Goal: Transaction & Acquisition: Book appointment/travel/reservation

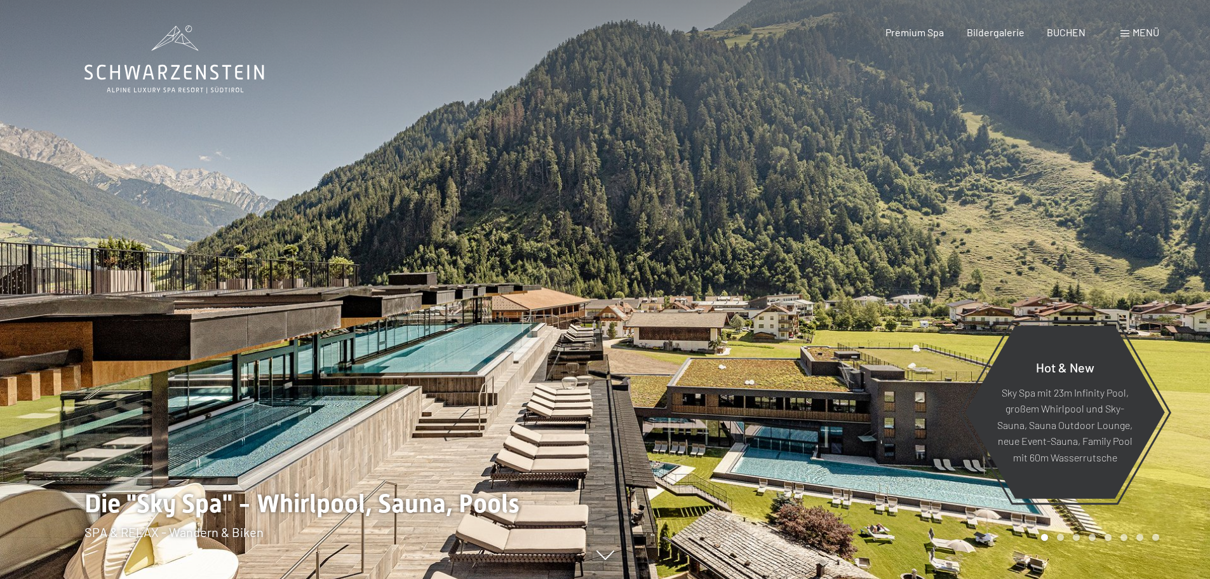
click at [288, 303] on div at bounding box center [302, 289] width 605 height 579
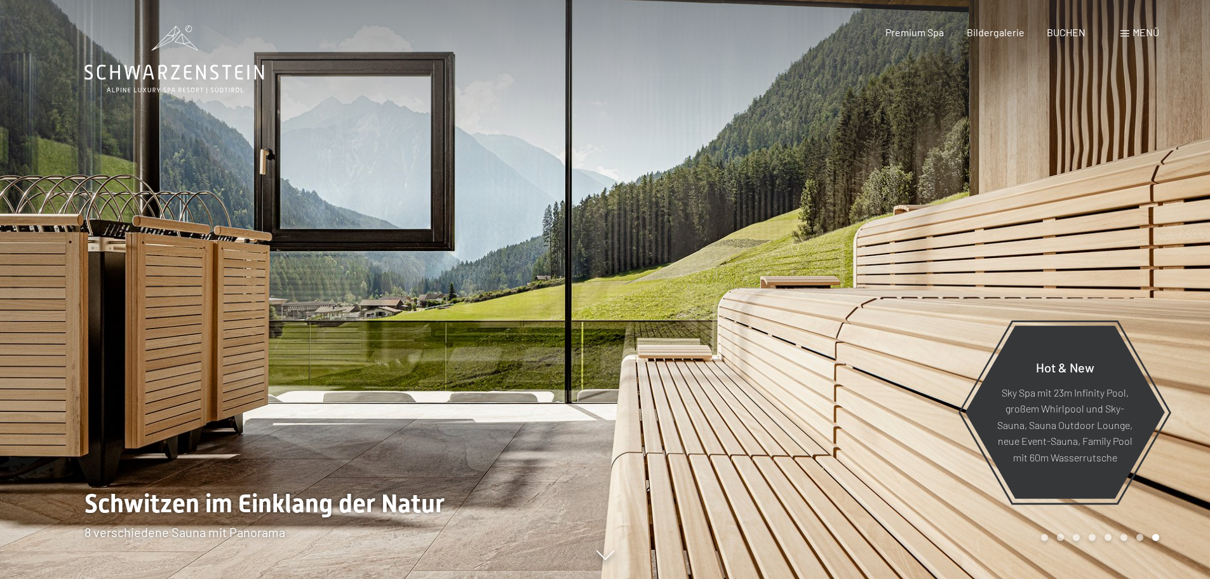
click at [288, 303] on div at bounding box center [302, 289] width 605 height 579
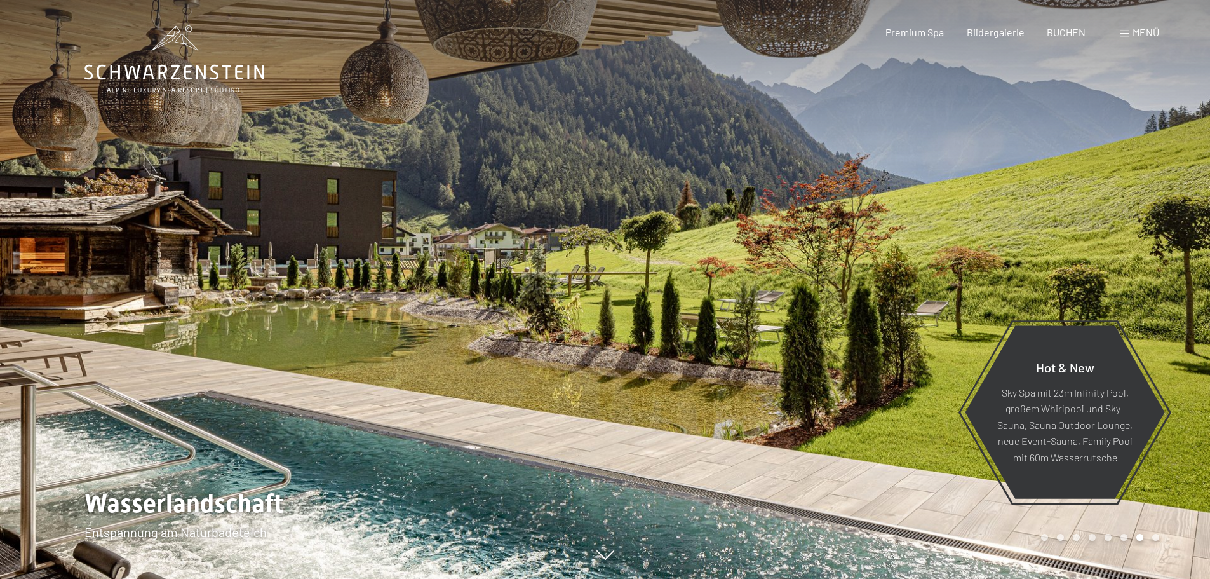
click at [288, 303] on div at bounding box center [302, 289] width 605 height 579
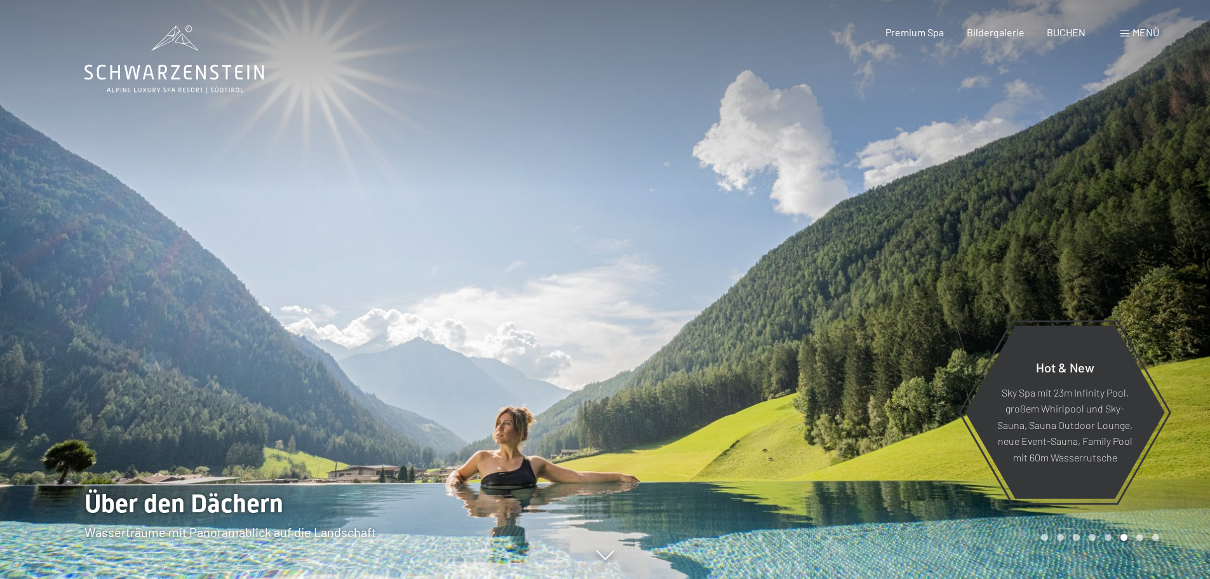
click at [288, 303] on div at bounding box center [302, 289] width 605 height 579
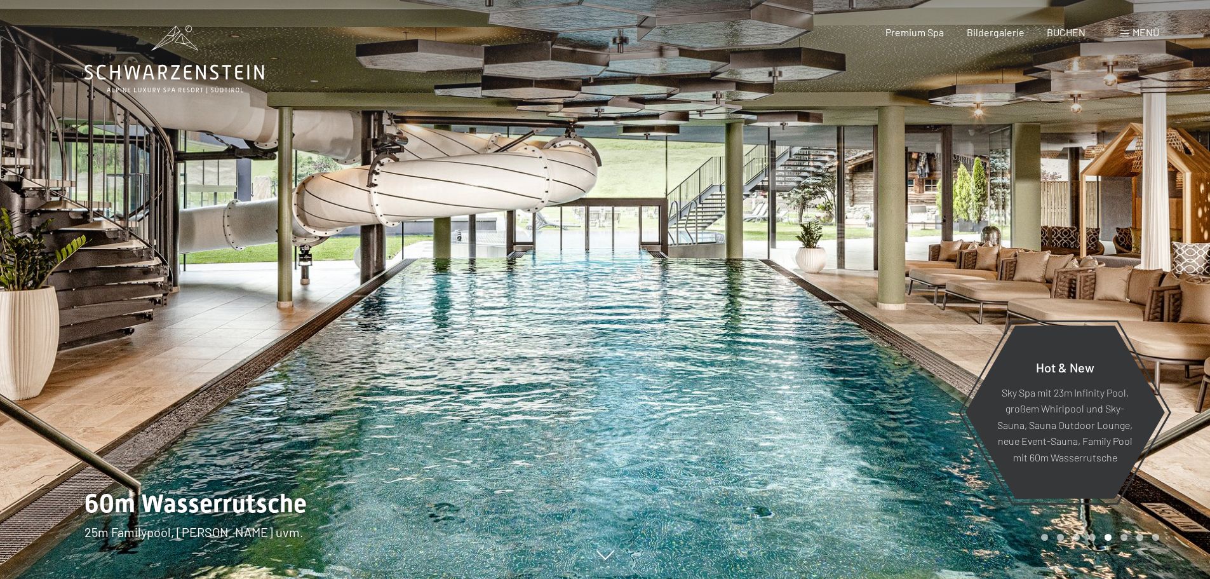
click at [288, 303] on div at bounding box center [302, 289] width 605 height 579
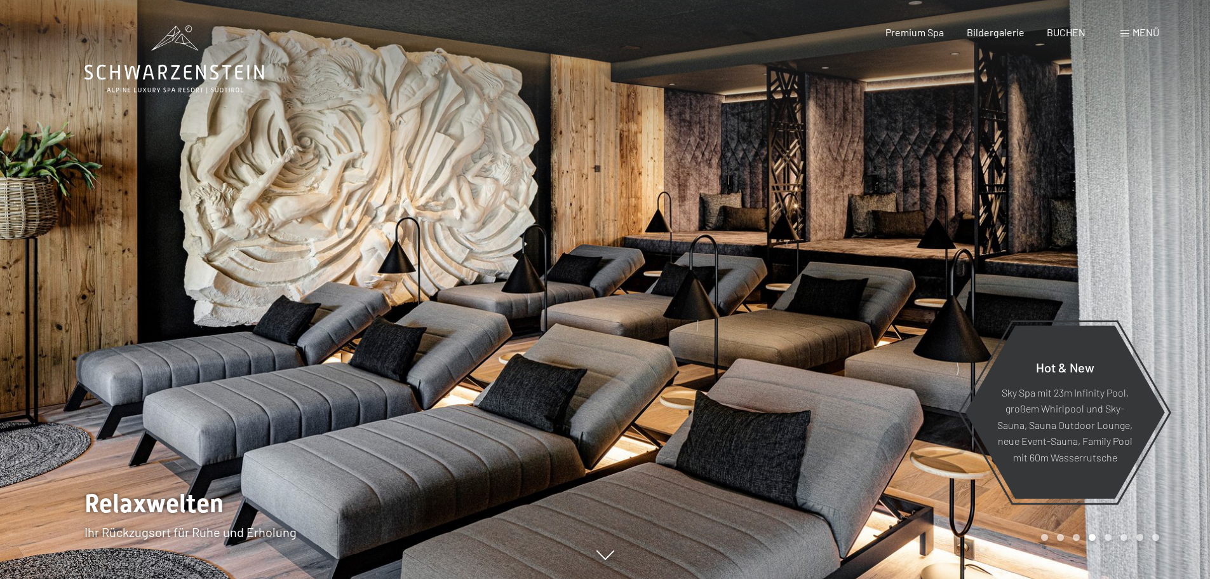
click at [288, 303] on div at bounding box center [302, 289] width 605 height 579
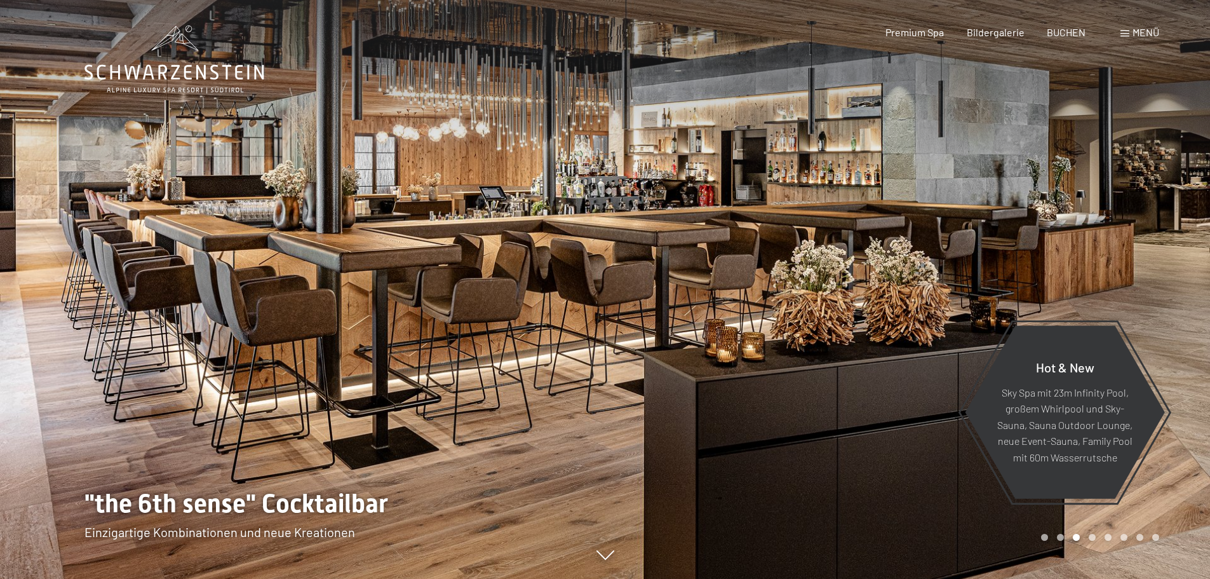
click at [288, 303] on div at bounding box center [302, 289] width 605 height 579
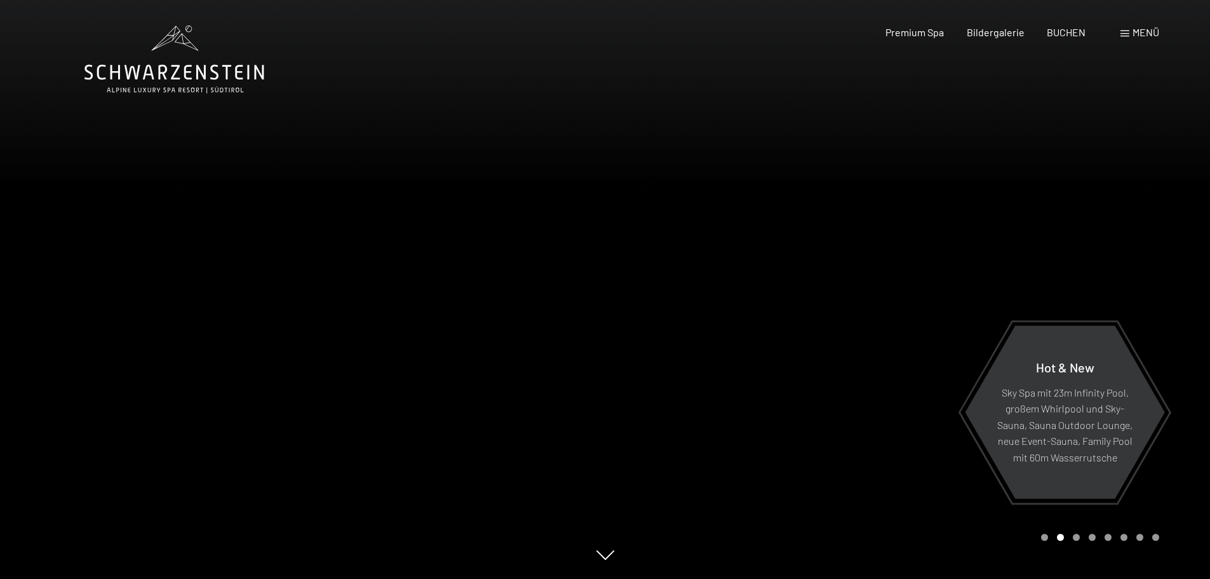
click at [288, 303] on div at bounding box center [302, 289] width 605 height 579
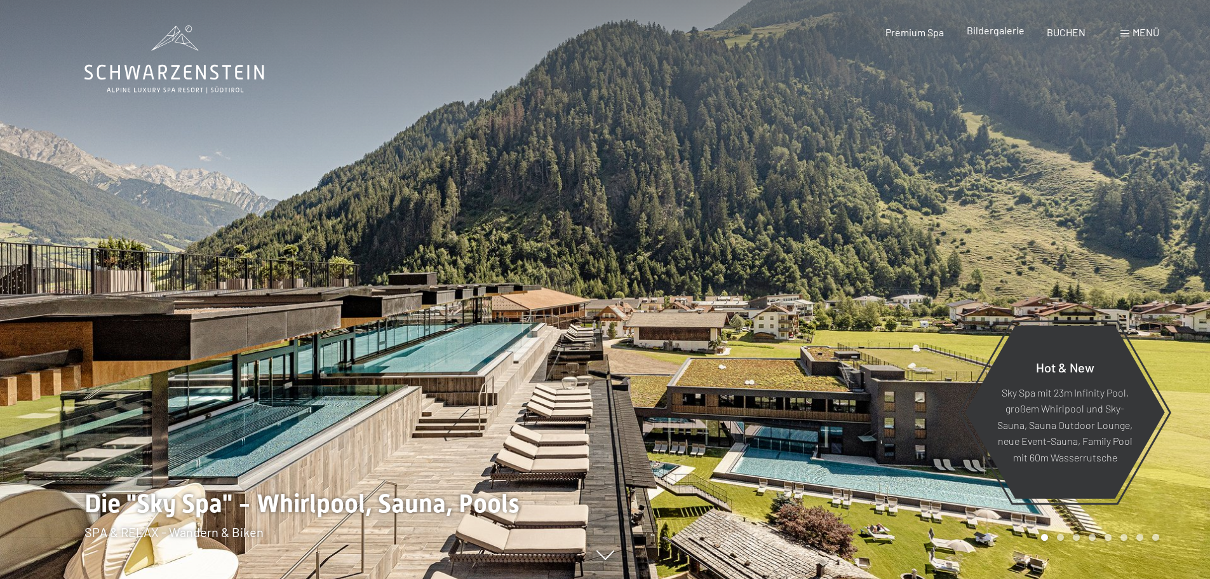
click at [989, 32] on span "Bildergalerie" at bounding box center [996, 30] width 58 height 12
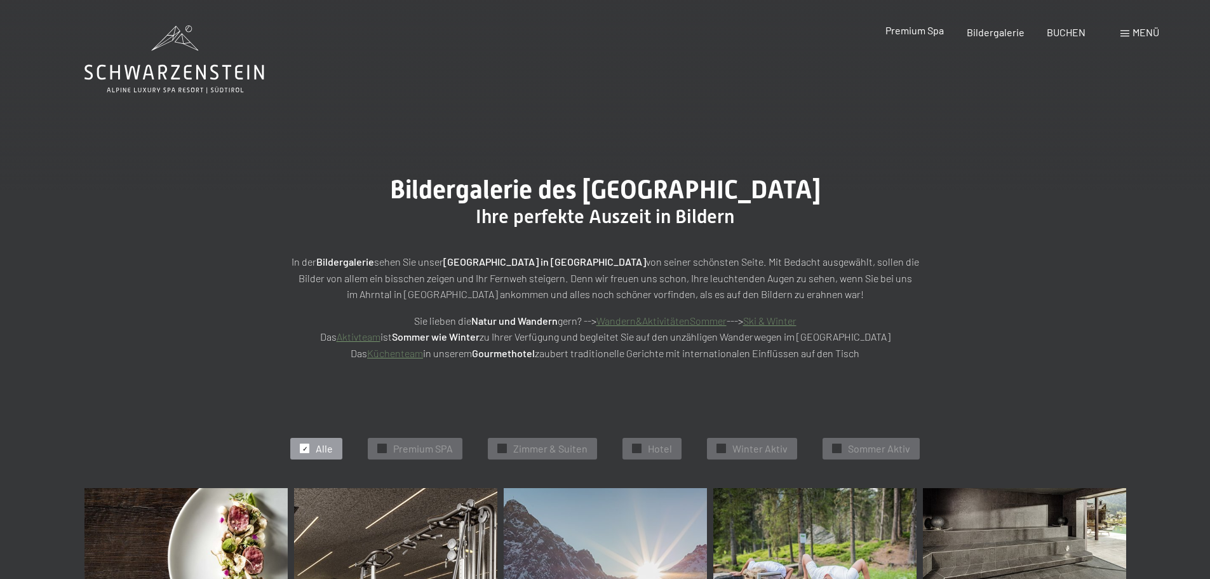
click at [924, 35] on span "Premium Spa" at bounding box center [915, 30] width 58 height 12
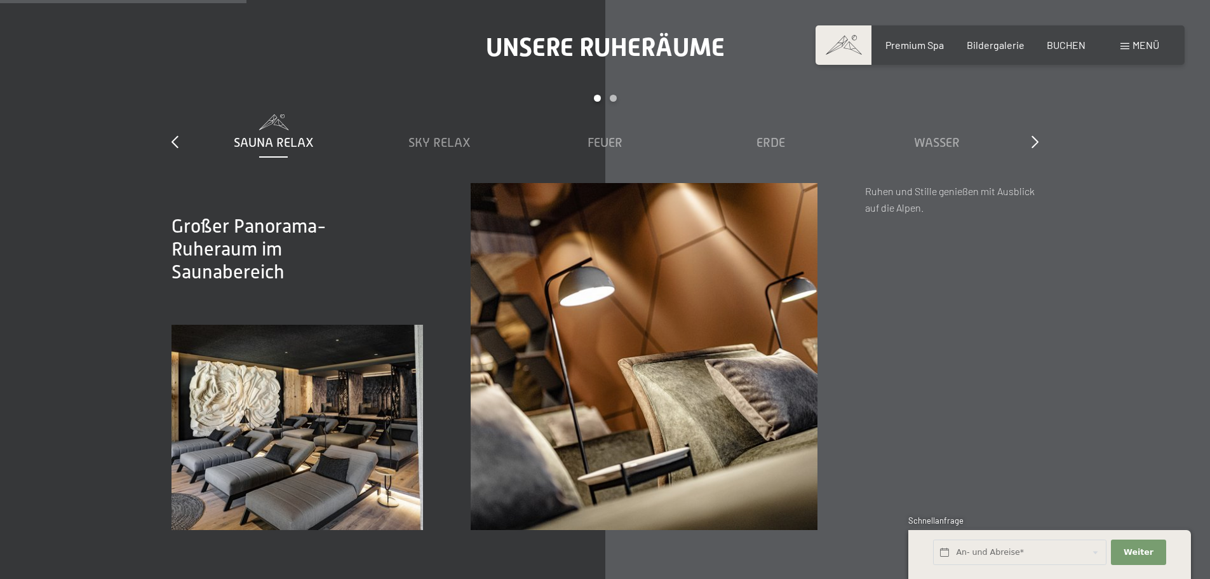
scroll to position [1920, 0]
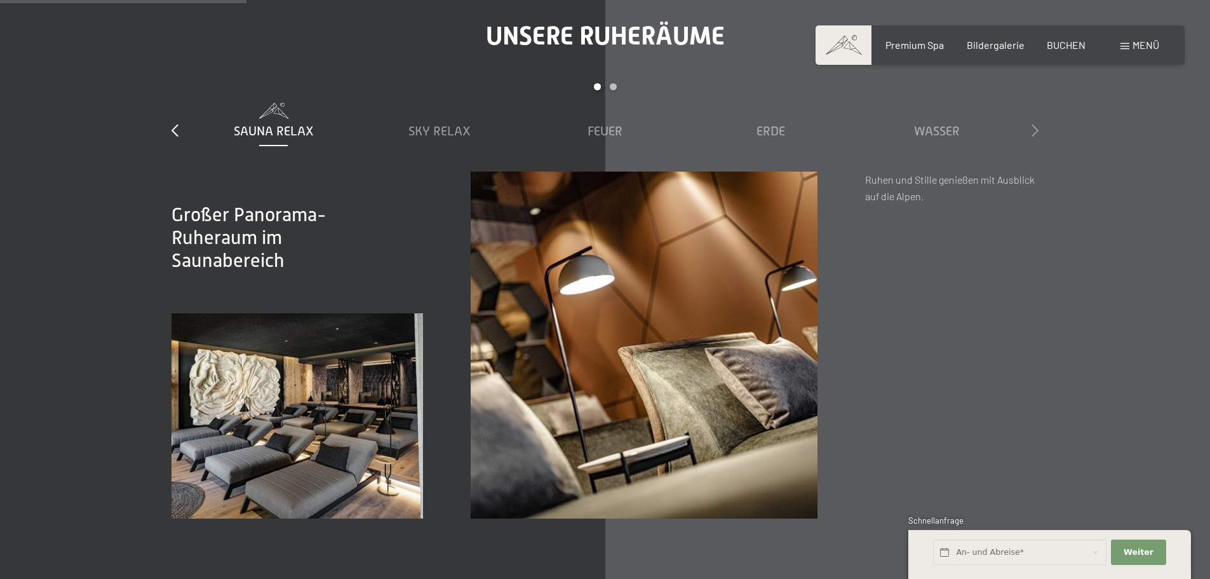
click at [1034, 132] on icon at bounding box center [1035, 130] width 7 height 13
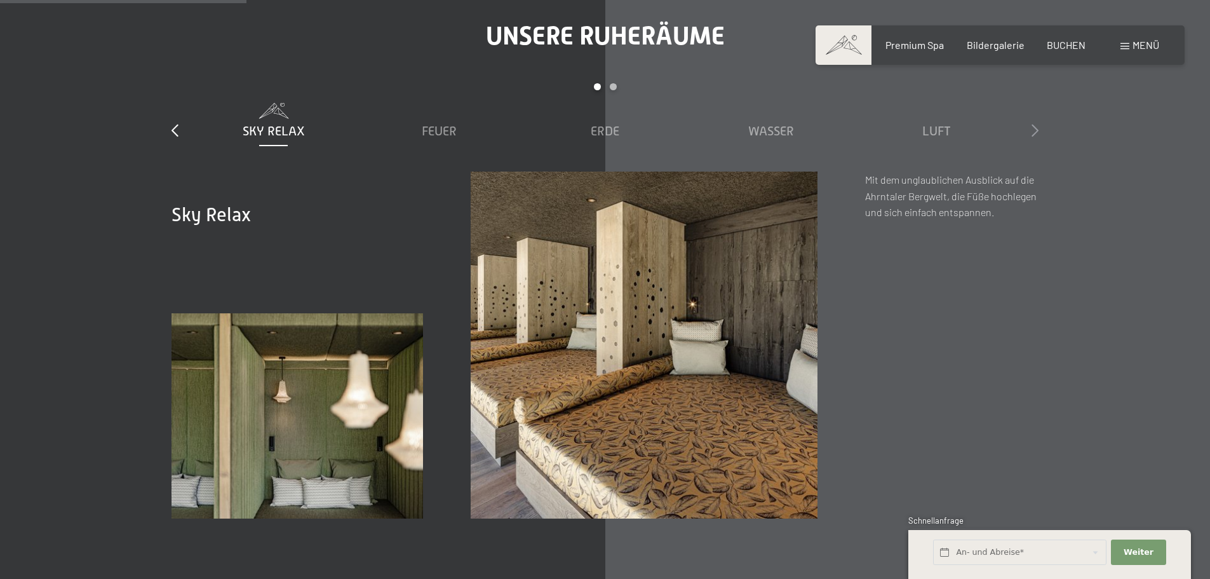
click at [1034, 132] on icon at bounding box center [1035, 130] width 7 height 13
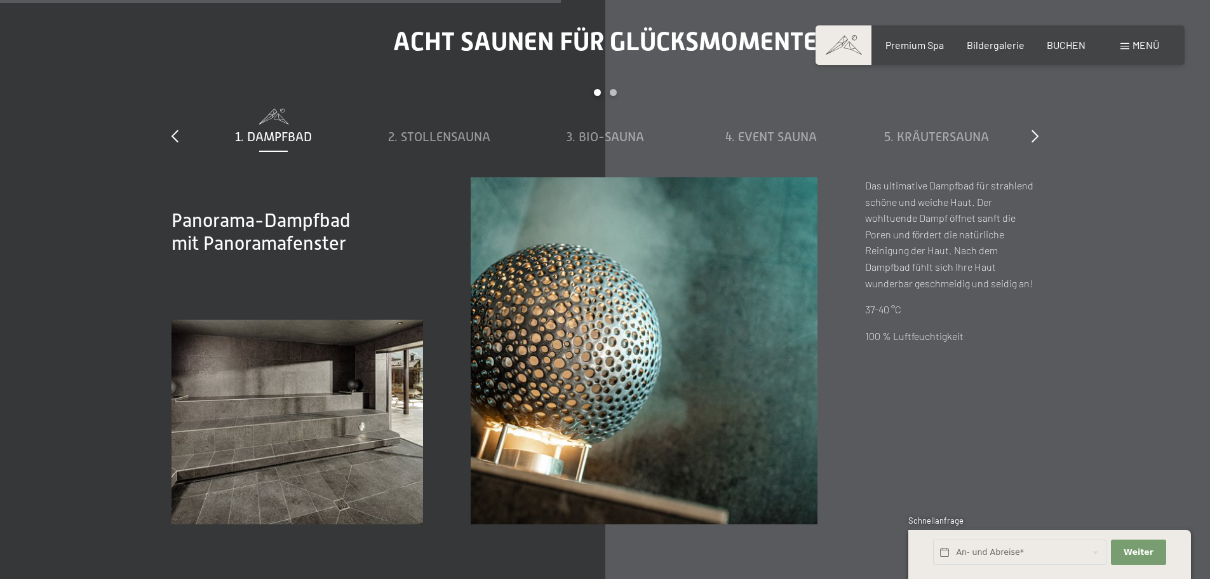
scroll to position [4299, 0]
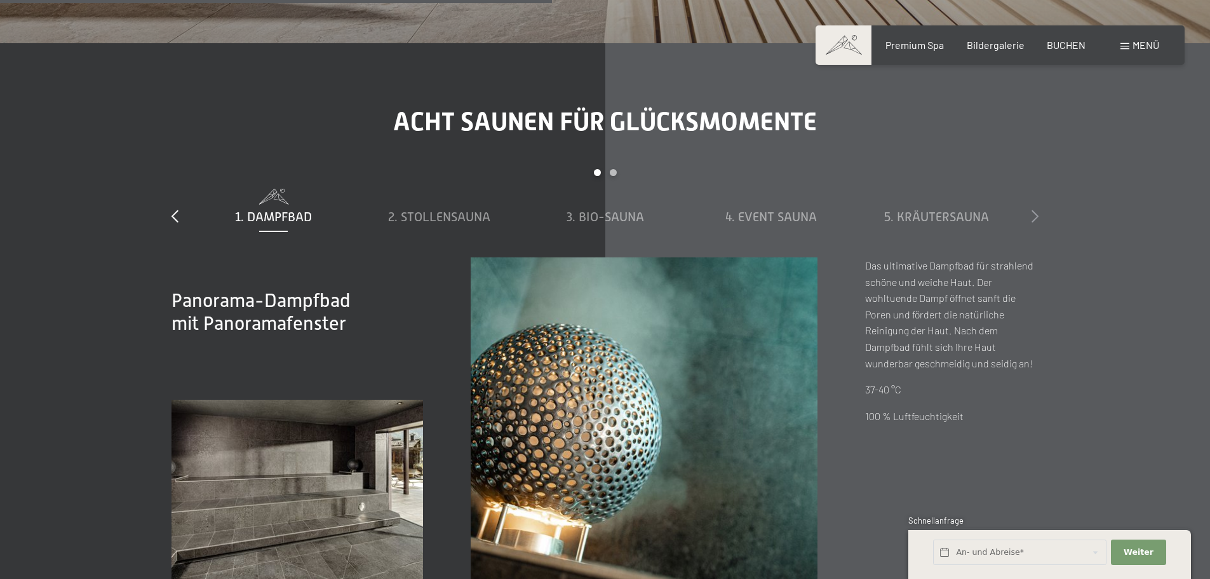
click at [1035, 215] on icon at bounding box center [1035, 216] width 7 height 13
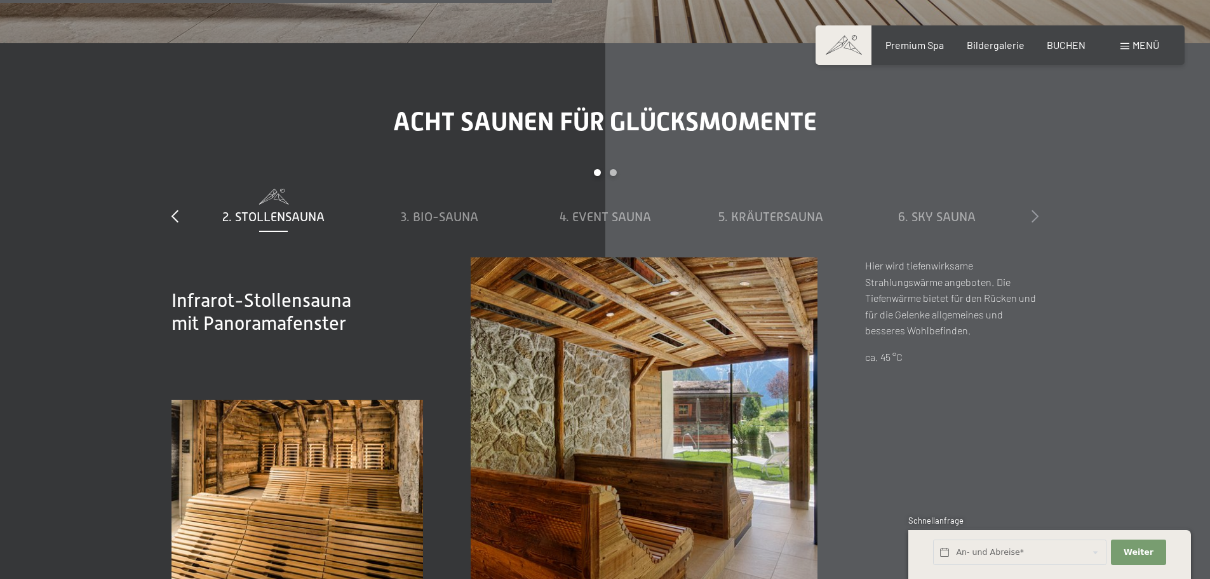
click at [1035, 215] on icon at bounding box center [1035, 216] width 7 height 13
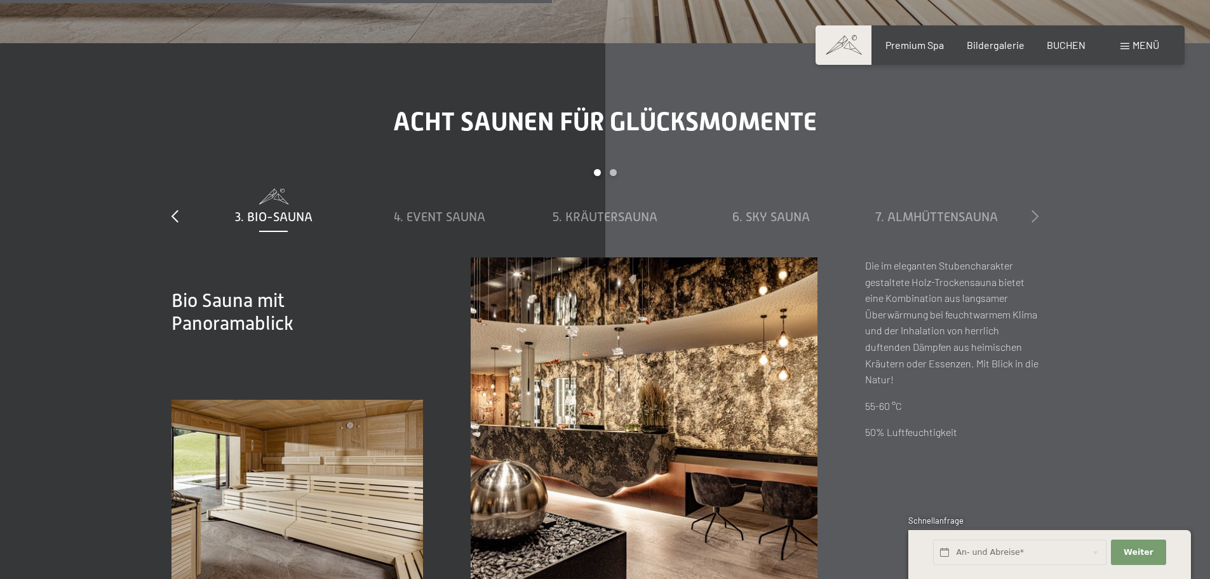
click at [1035, 215] on icon at bounding box center [1035, 216] width 7 height 13
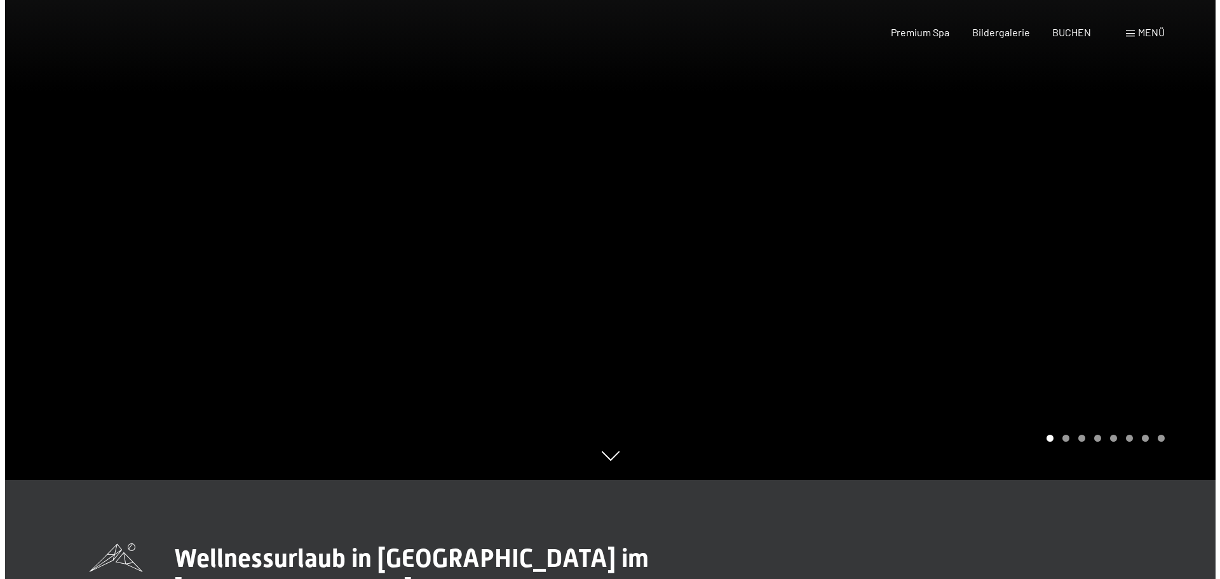
scroll to position [0, 0]
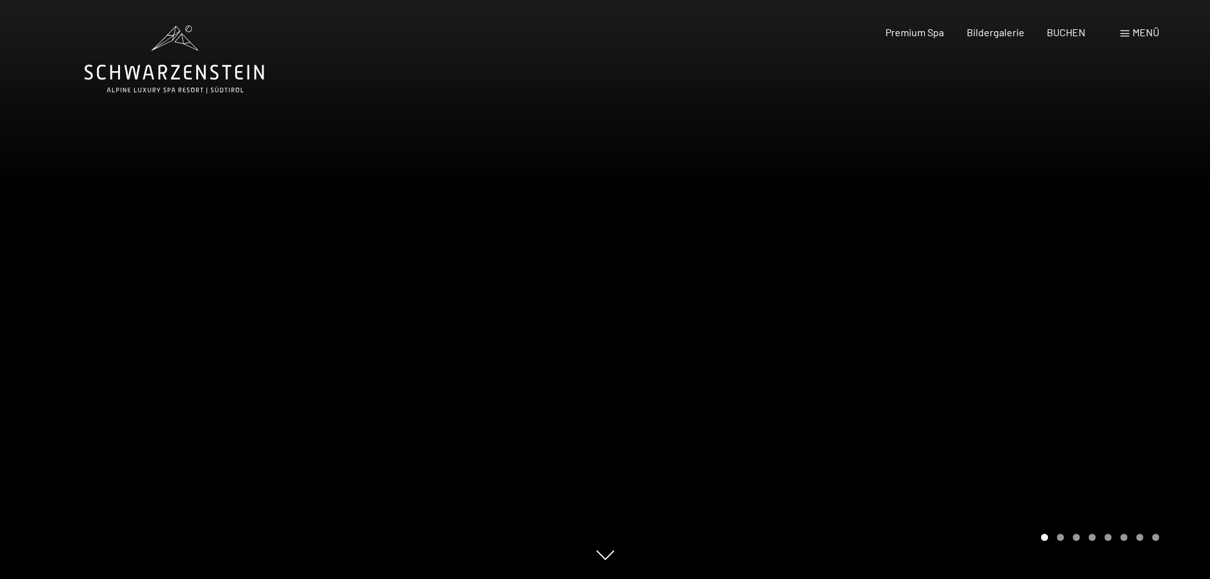
click at [1146, 32] on span "Menü" at bounding box center [1146, 32] width 27 height 12
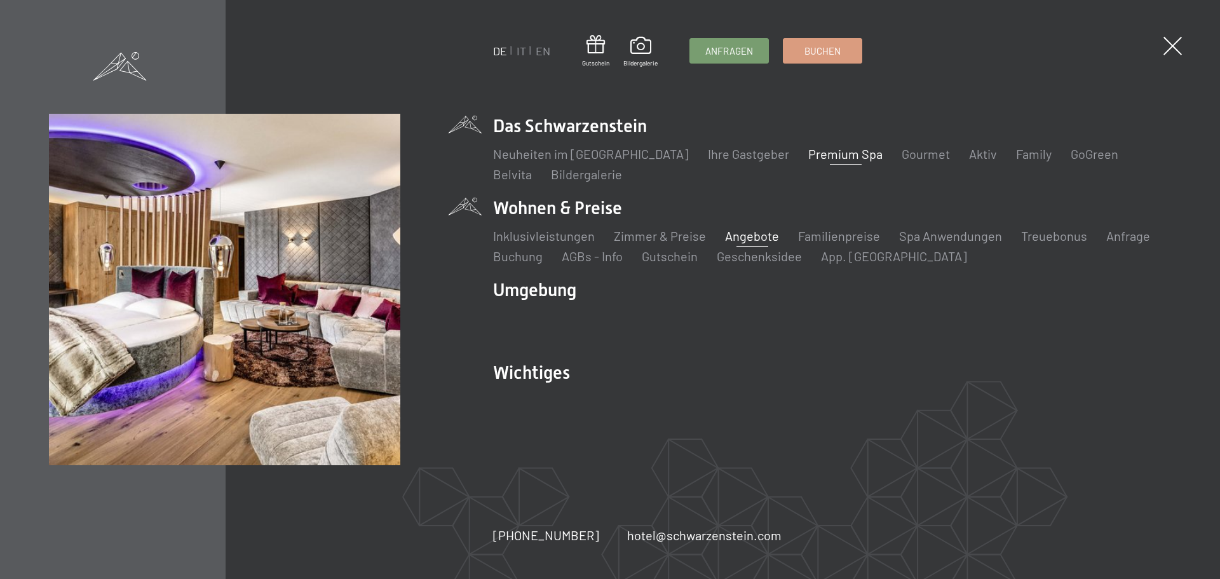
click at [748, 241] on link "Angebote" at bounding box center [752, 235] width 54 height 15
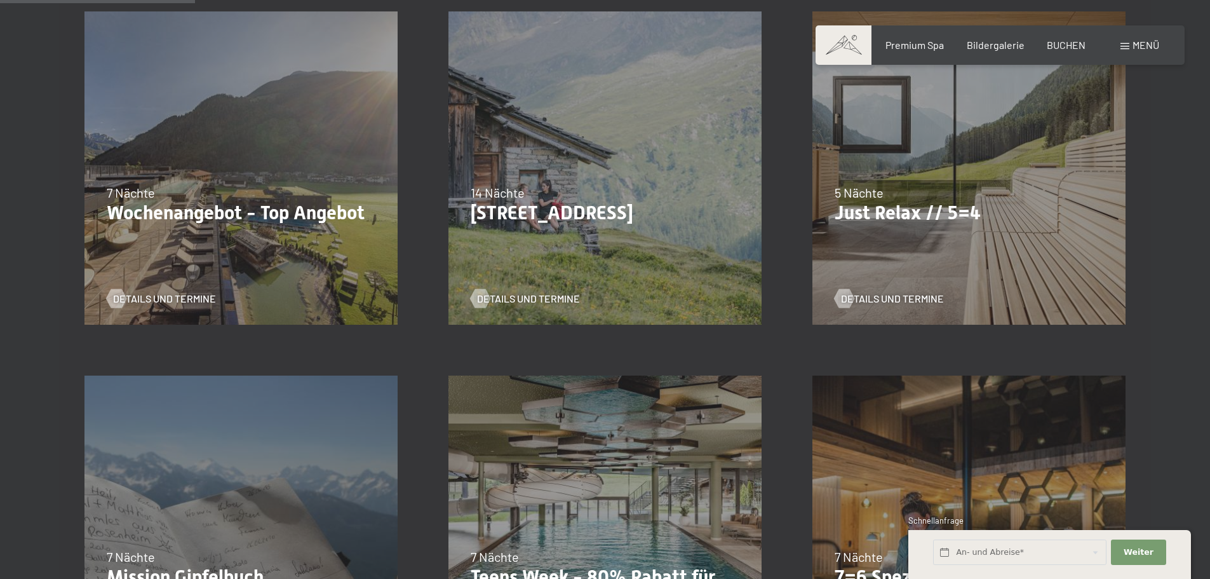
scroll to position [396, 0]
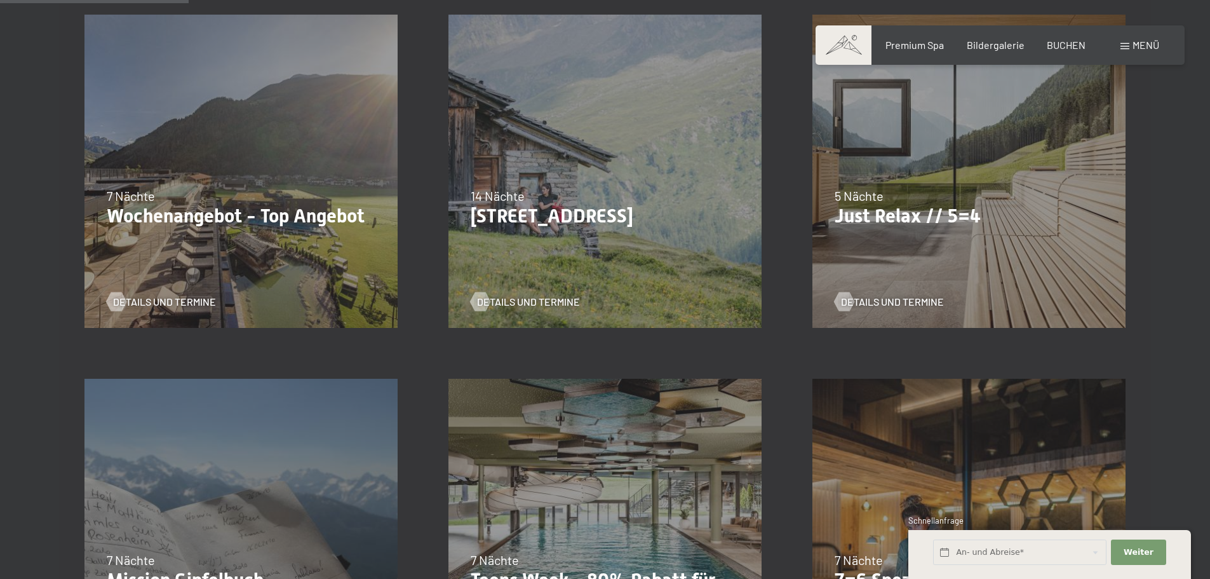
click at [1046, 140] on div "07.09.–03.10.2025 21.12.–26.12.2025 11.01.–23.01.2026 08.03.–27.03.2026 08.11.–…" at bounding box center [969, 171] width 364 height 364
click at [886, 300] on span "Details und Termine" at bounding box center [905, 302] width 103 height 14
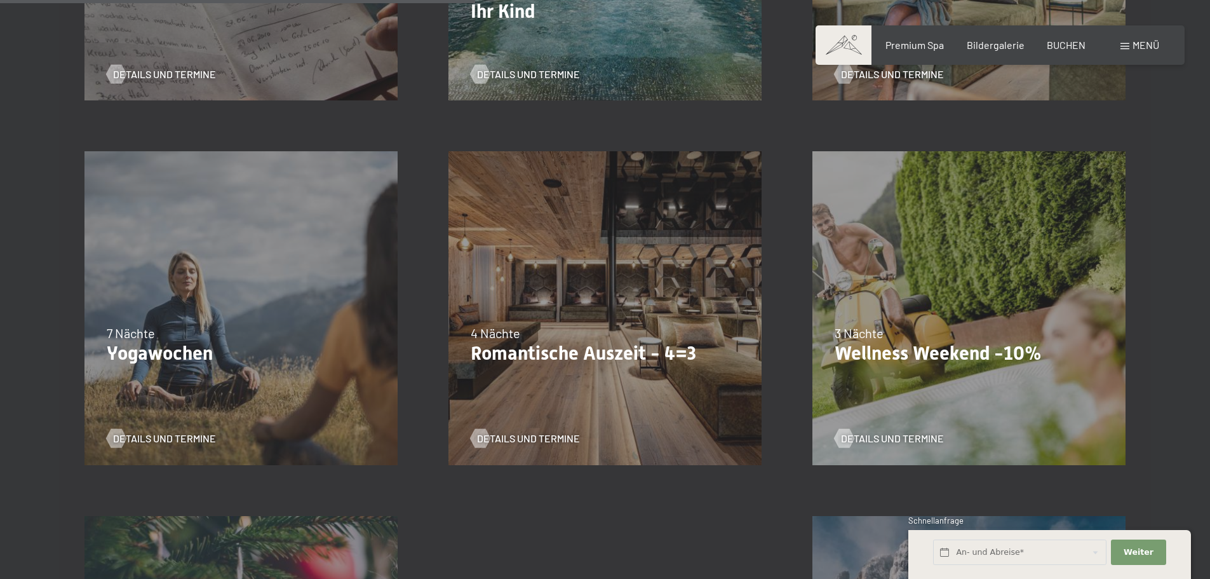
scroll to position [1020, 0]
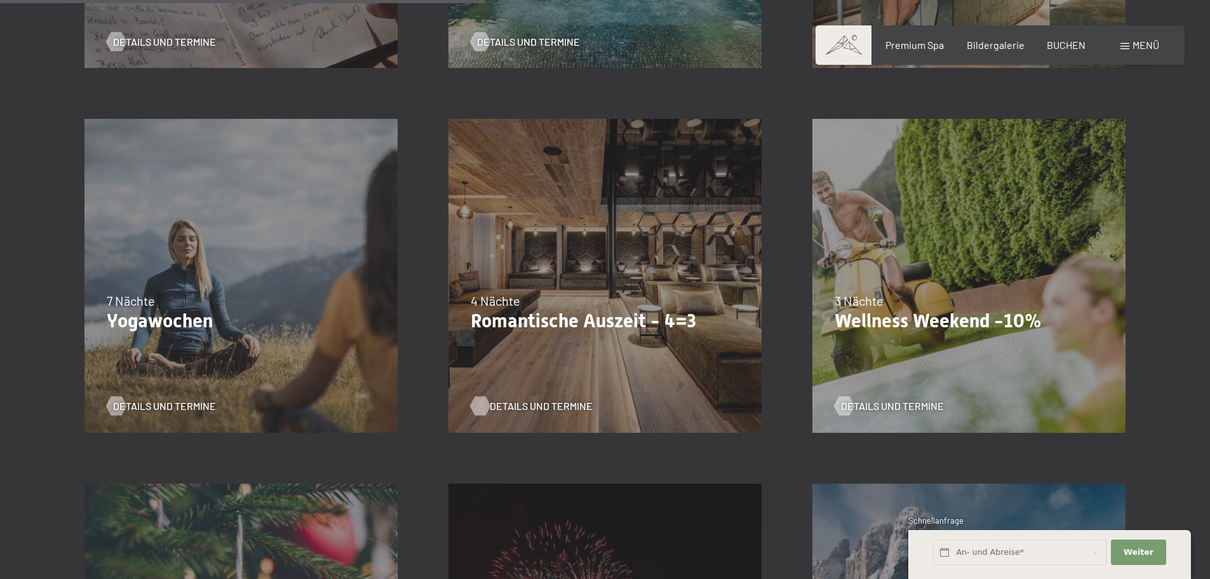
click at [503, 404] on span "Details und Termine" at bounding box center [541, 406] width 103 height 14
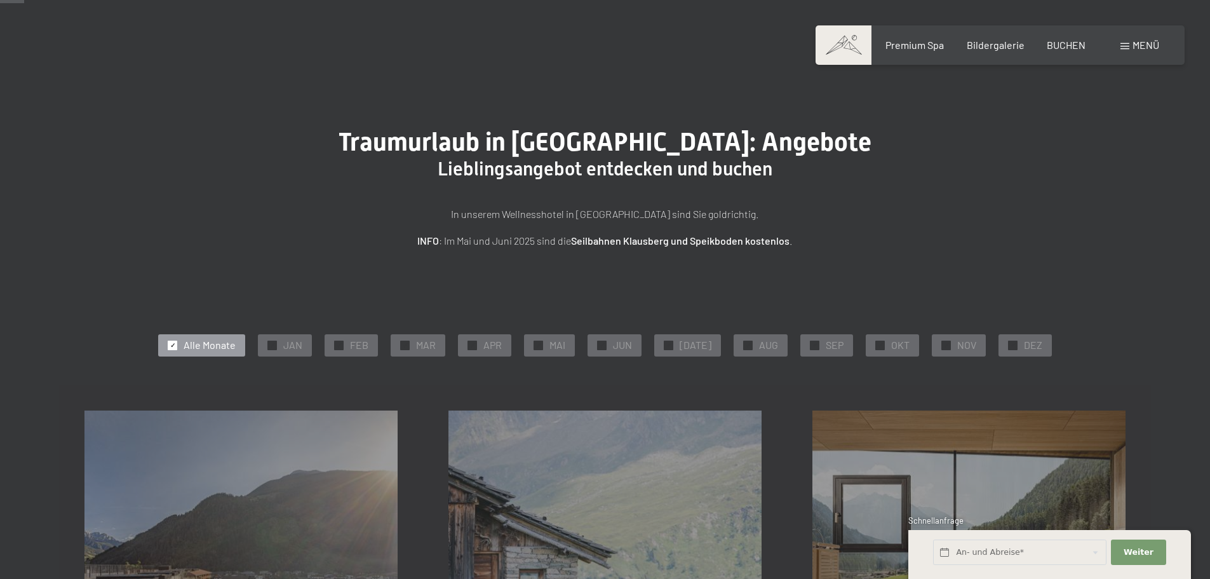
scroll to position [460, 0]
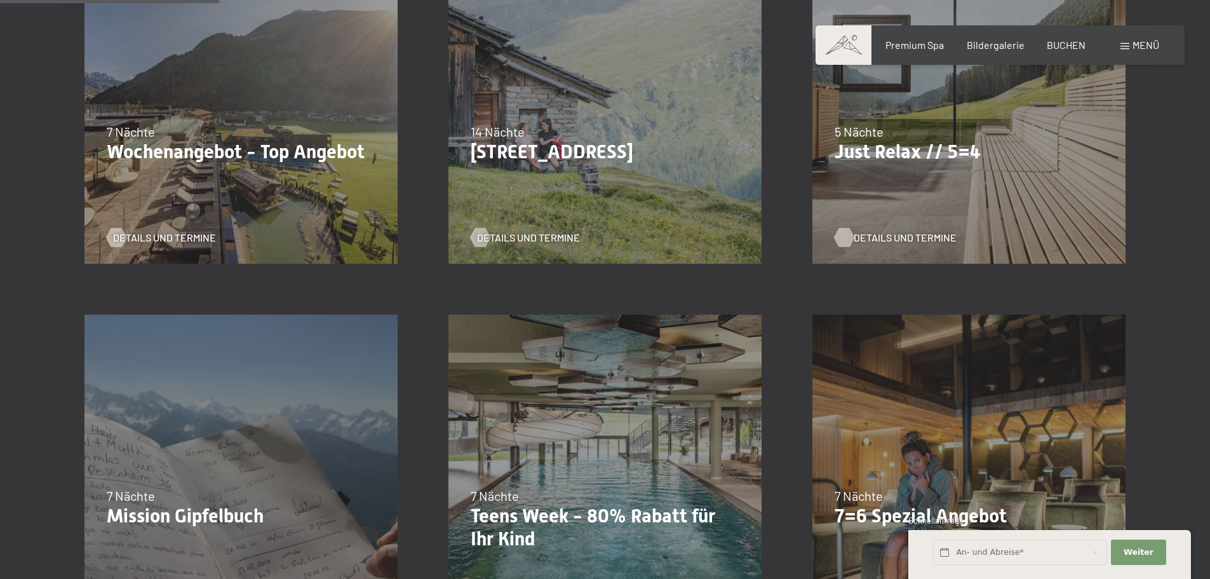
click at [892, 238] on span "Details und Termine" at bounding box center [905, 238] width 103 height 14
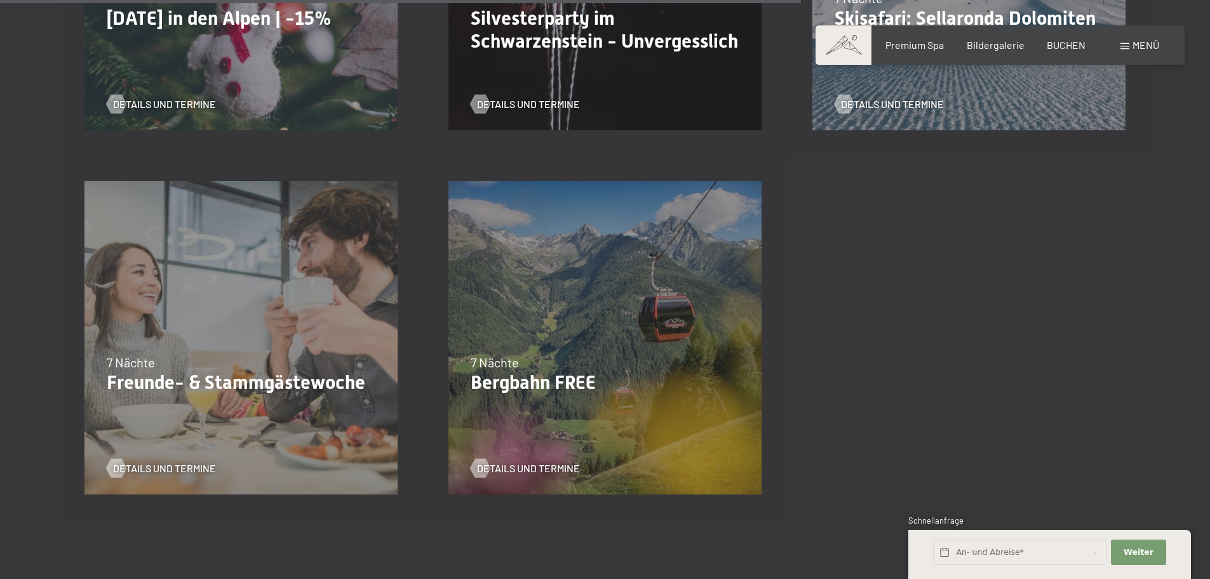
scroll to position [1690, 0]
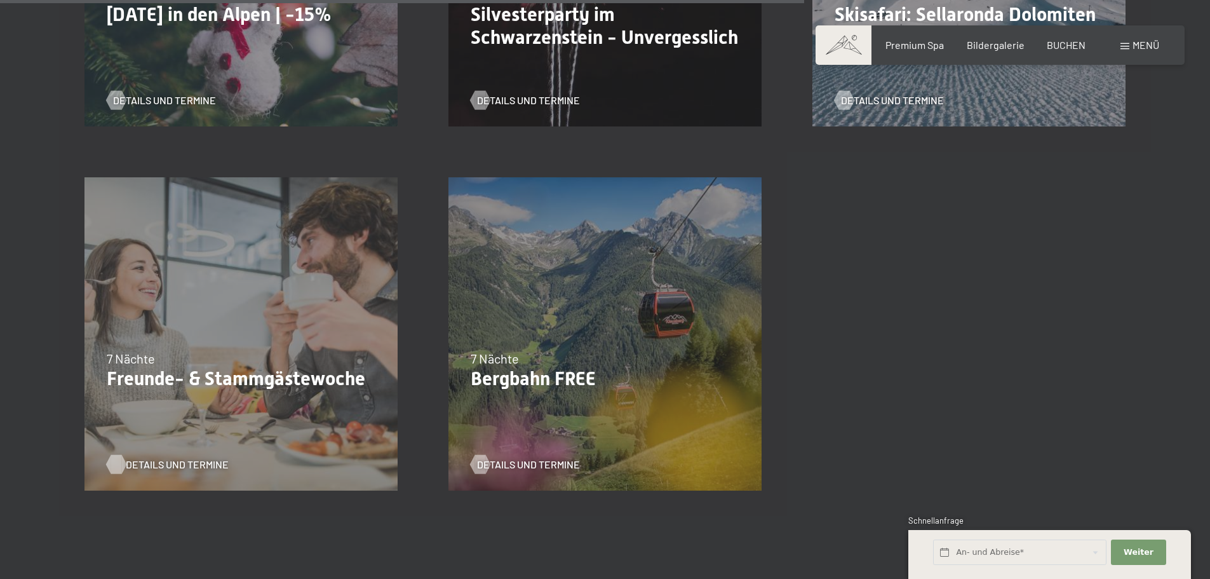
click at [141, 464] on span "Details und Termine" at bounding box center [177, 464] width 103 height 14
